Goal: Information Seeking & Learning: Learn about a topic

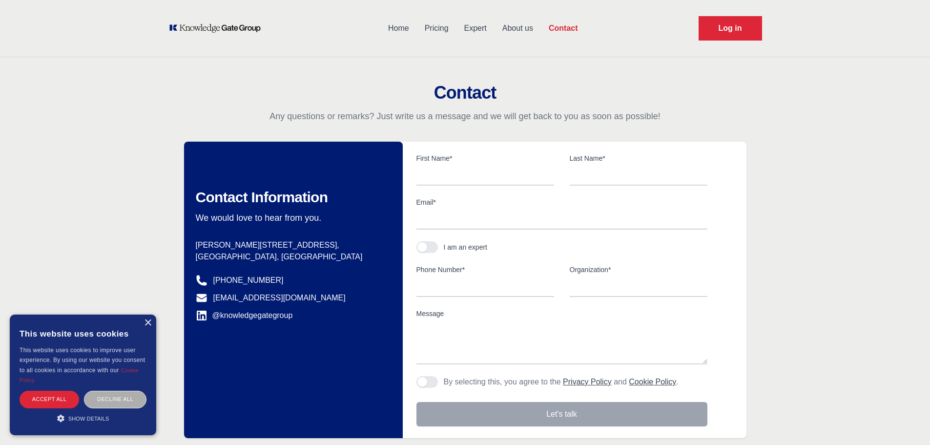
click at [111, 400] on div "Decline all" at bounding box center [115, 398] width 62 height 17
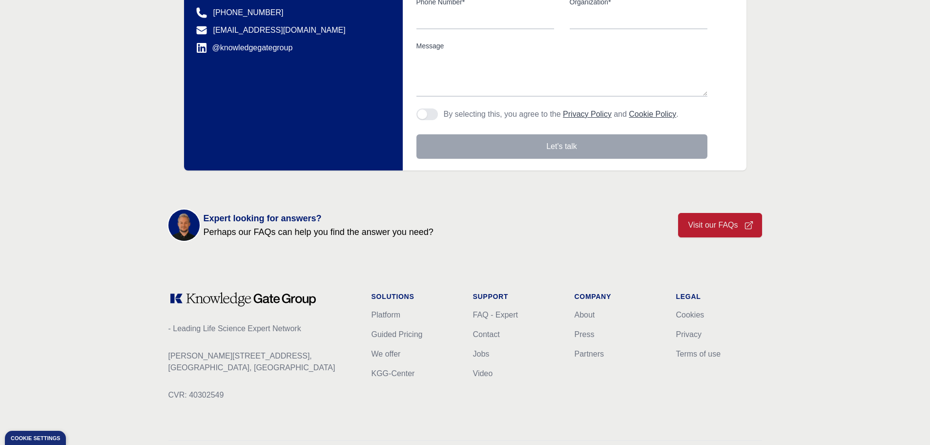
scroll to position [302, 0]
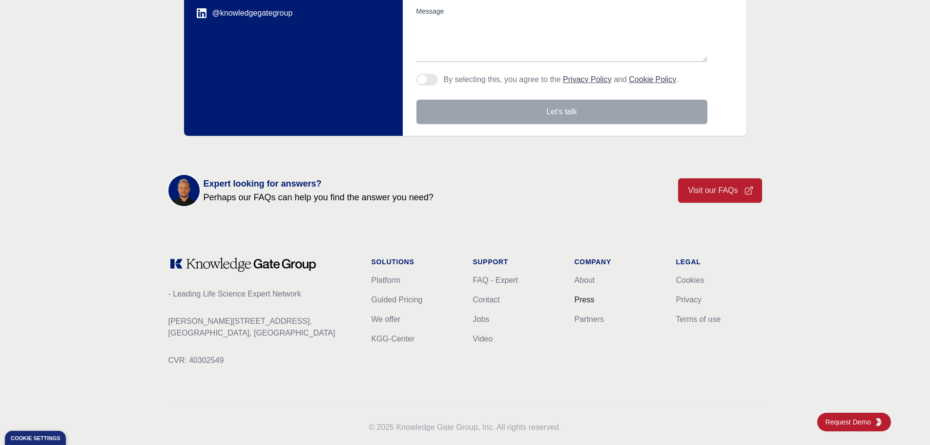
click at [583, 295] on link "Press" at bounding box center [584, 299] width 20 height 8
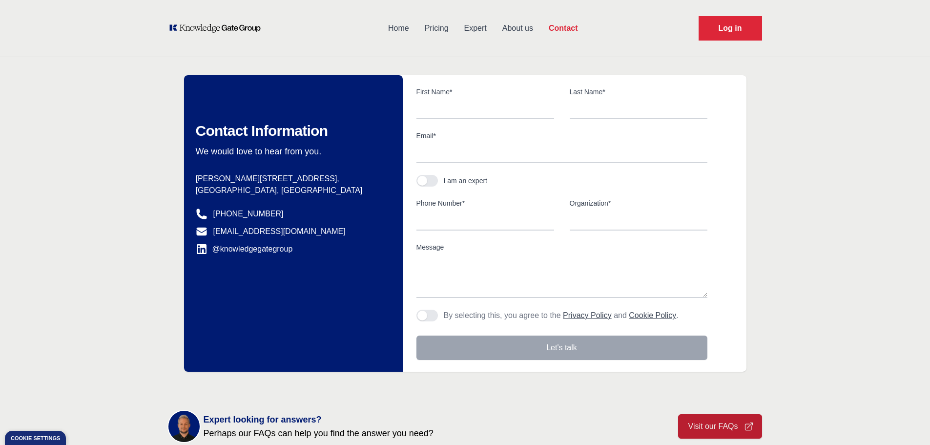
scroll to position [49, 0]
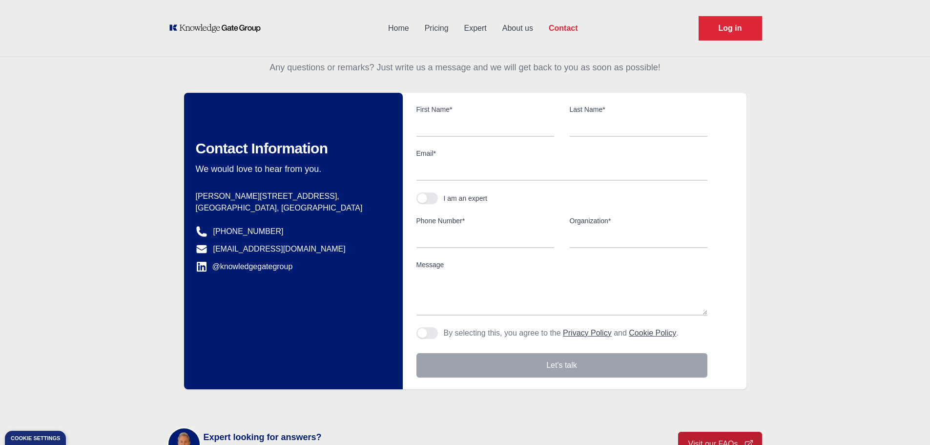
click at [79, 133] on div "Contact Any questions or remarks? Just write us a message and we will get back …" at bounding box center [465, 211] width 930 height 355
click at [120, 53] on nav "Home Pricing Expert About us Contact Log in" at bounding box center [465, 28] width 930 height 57
click at [393, 28] on link "Home" at bounding box center [398, 28] width 37 height 25
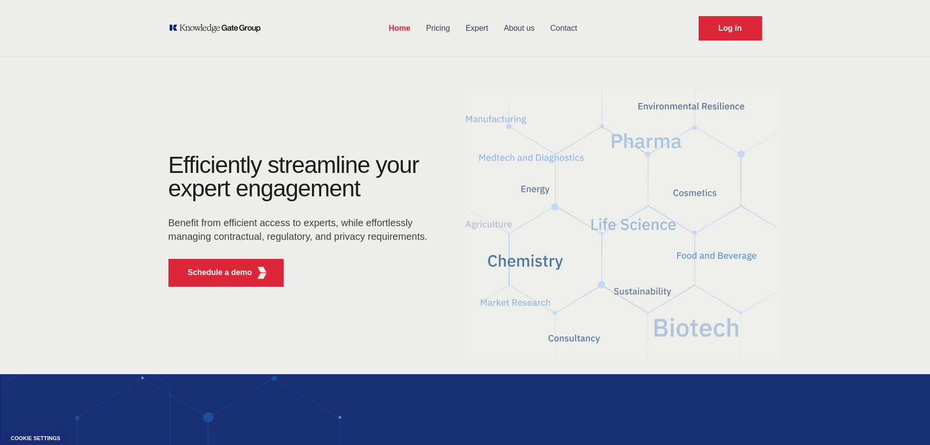
click at [431, 24] on link "Pricing" at bounding box center [438, 28] width 40 height 25
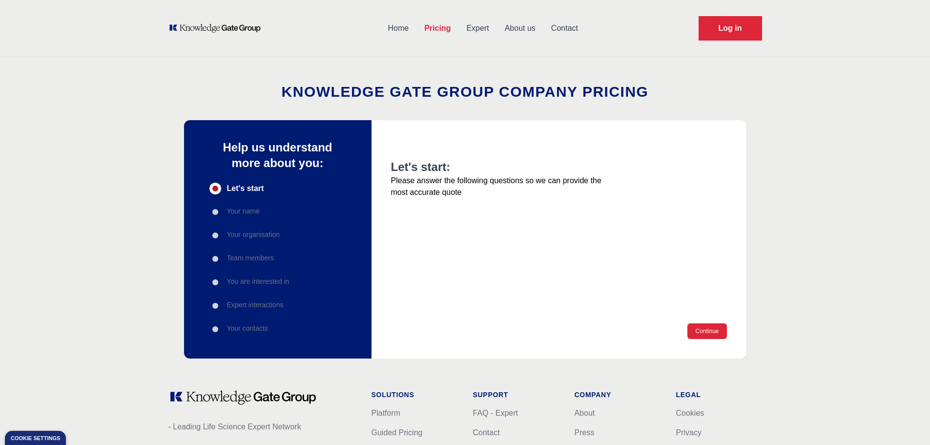
click at [250, 206] on p "Your name" at bounding box center [243, 211] width 33 height 10
click at [431, 229] on div "Let's start: Please answer the following questions so we can provide the most a…" at bounding box center [500, 241] width 219 height 164
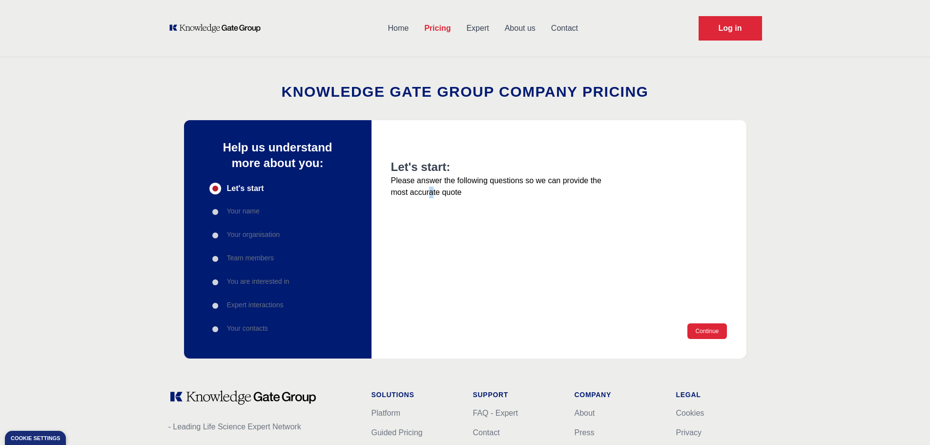
click at [430, 230] on div "Let's start: Please answer the following questions so we can provide the most a…" at bounding box center [500, 241] width 219 height 164
click at [701, 323] on button "Continue" at bounding box center [706, 331] width 39 height 16
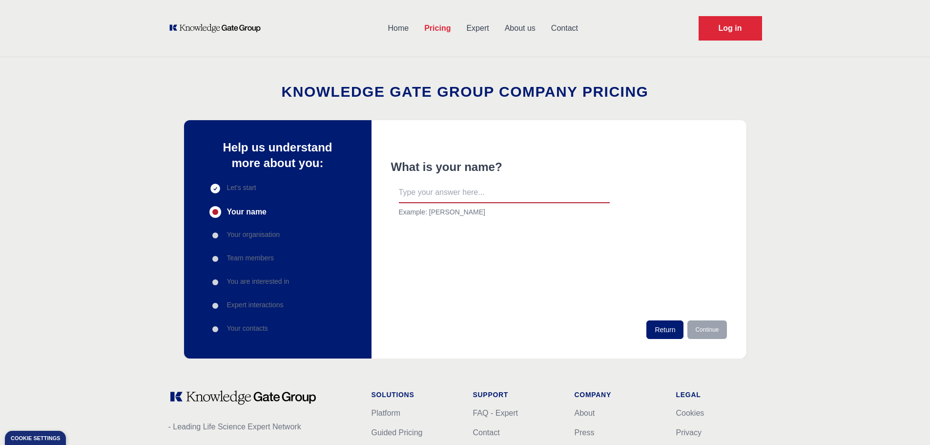
click at [249, 323] on p "Your contacts" at bounding box center [247, 328] width 41 height 10
click at [234, 272] on ul "Let's start Your name Your organisation Team members You are interested in Expe…" at bounding box center [249, 259] width 80 height 152
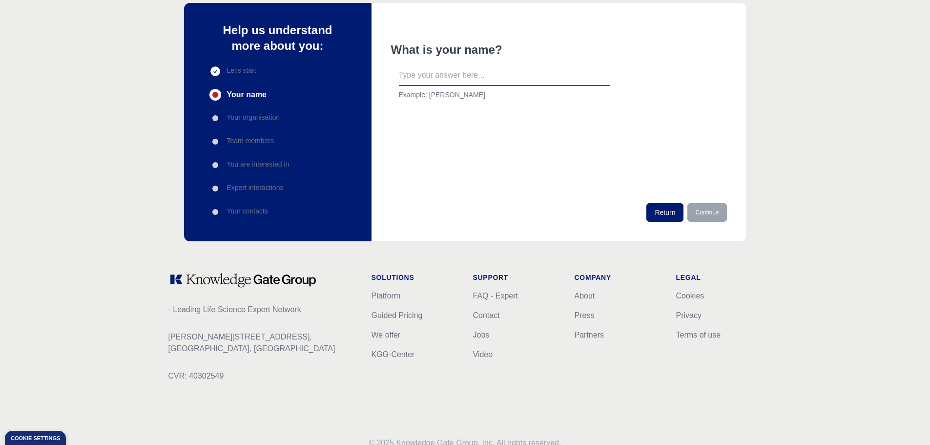
scroll to position [133, 0]
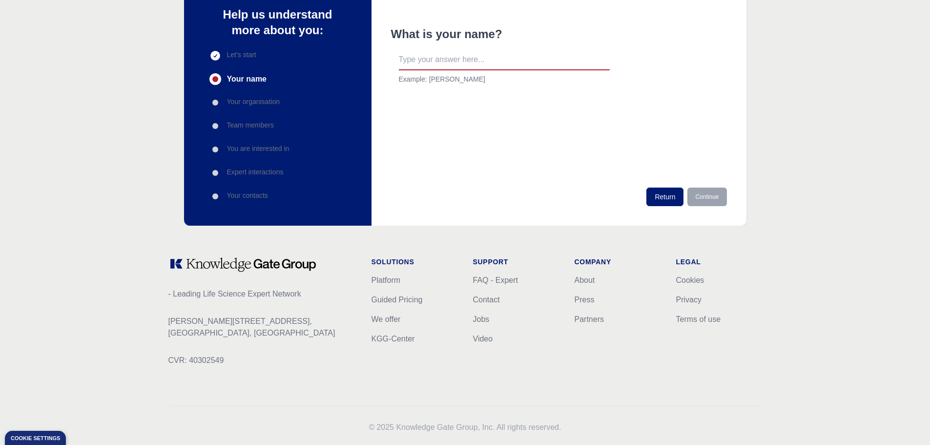
click at [436, 351] on div "Solutions Platform Guided Pricing We offer KGG-Center" at bounding box center [414, 319] width 86 height 125
